Goal: Find specific page/section: Find specific page/section

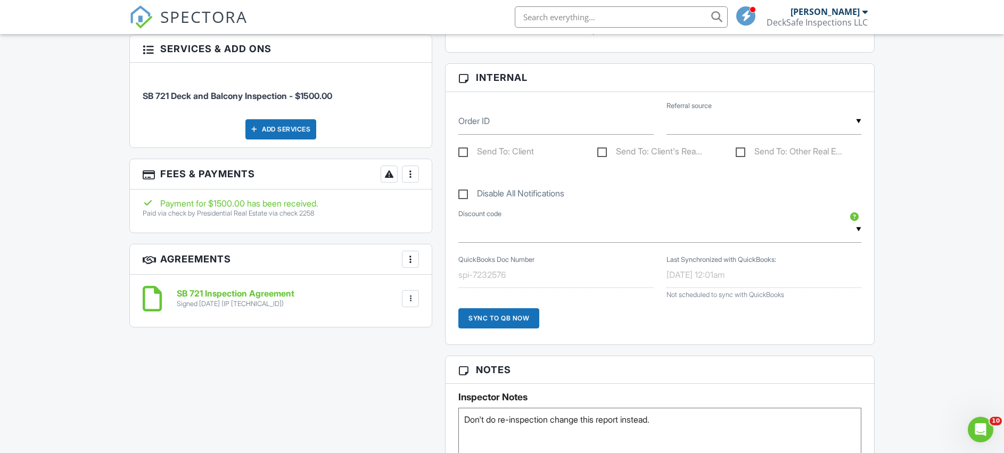
click at [581, 23] on input "text" at bounding box center [621, 16] width 213 height 21
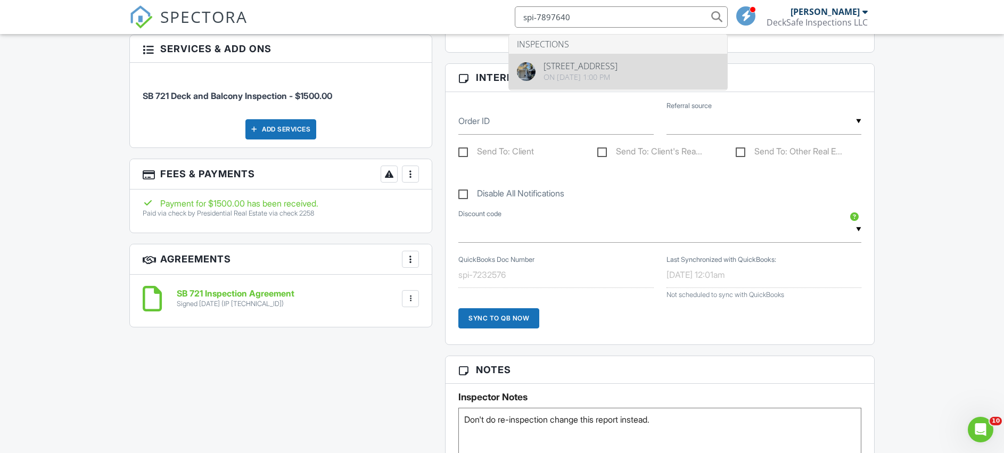
type input "spi-7897640"
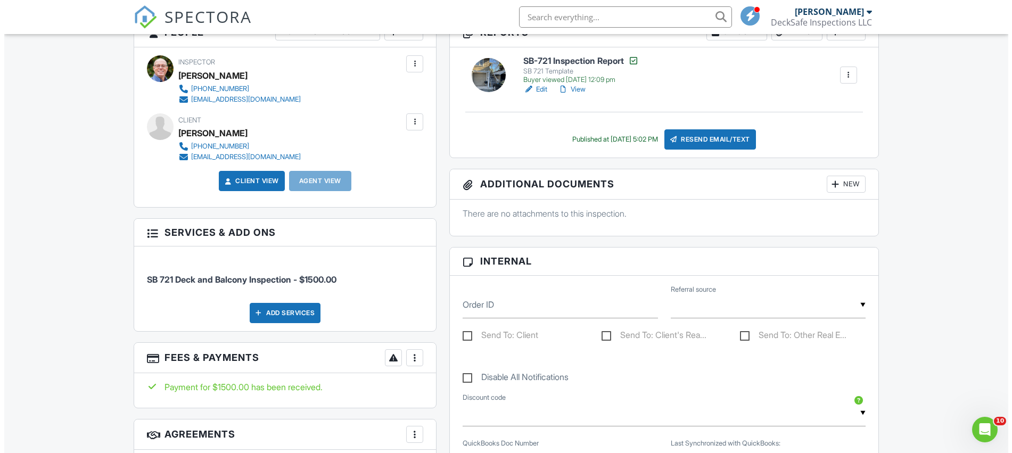
scroll to position [320, 0]
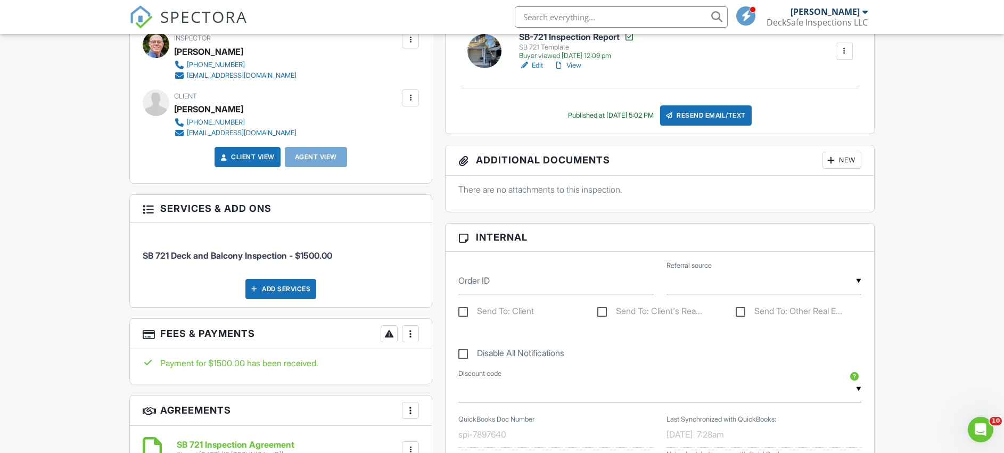
click at [413, 334] on div at bounding box center [410, 334] width 11 height 11
click at [468, 365] on li "Edit Fees & Payments" at bounding box center [463, 366] width 111 height 27
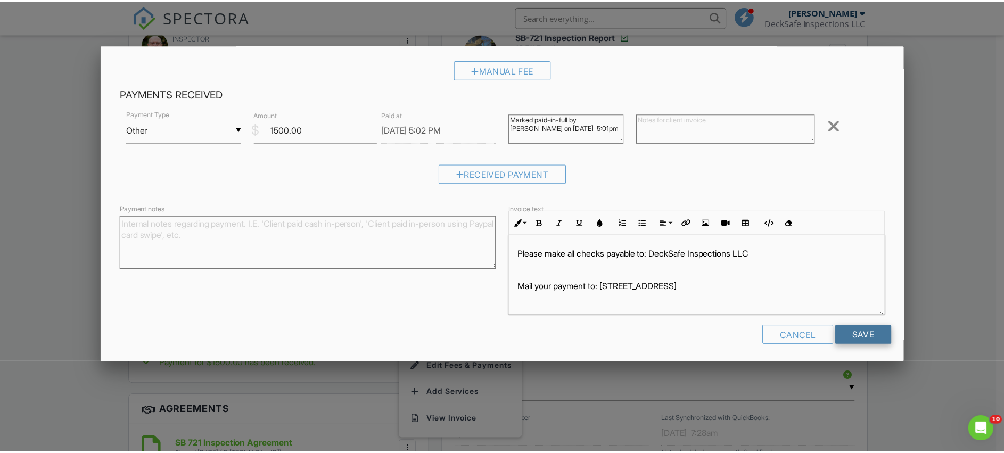
scroll to position [117, 0]
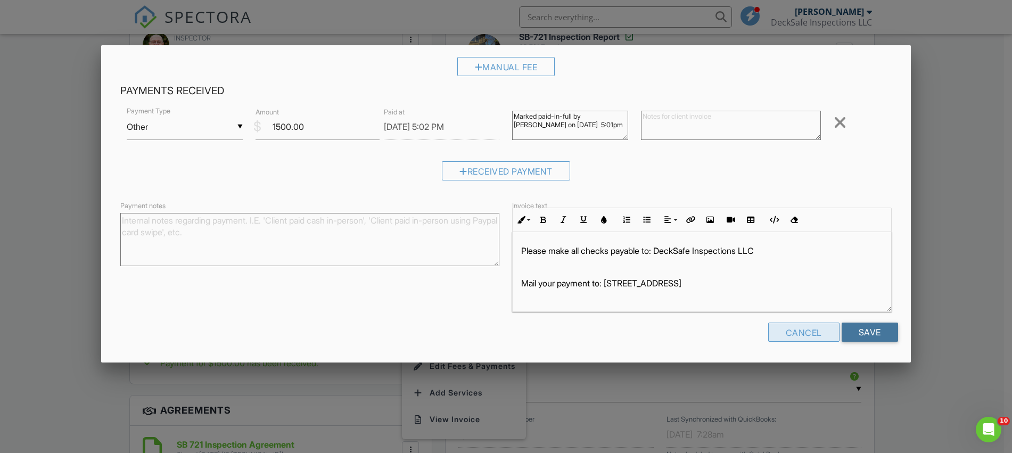
drag, startPoint x: 853, startPoint y: 337, endPoint x: 793, endPoint y: 335, distance: 60.2
click at [793, 335] on div "Cancel Save" at bounding box center [506, 336] width 784 height 27
click at [792, 334] on div "Cancel" at bounding box center [803, 332] width 71 height 19
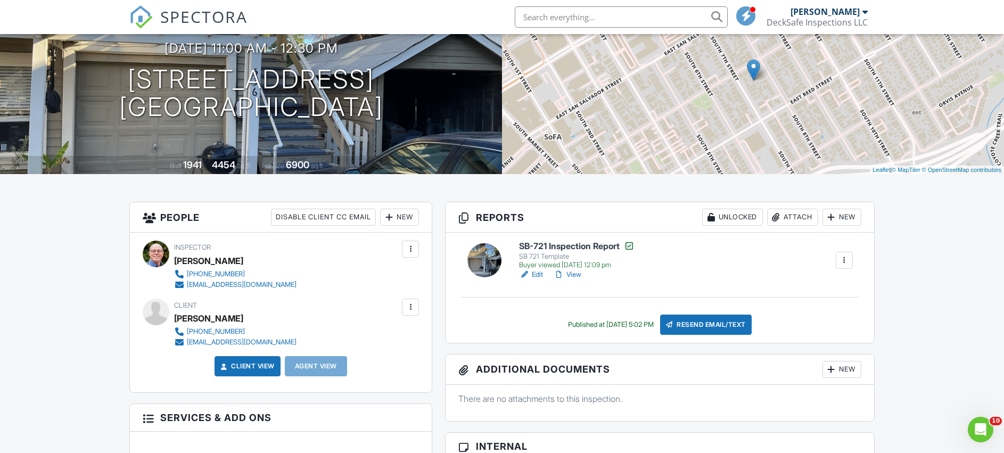
scroll to position [53, 0]
